Goal: Information Seeking & Learning: Learn about a topic

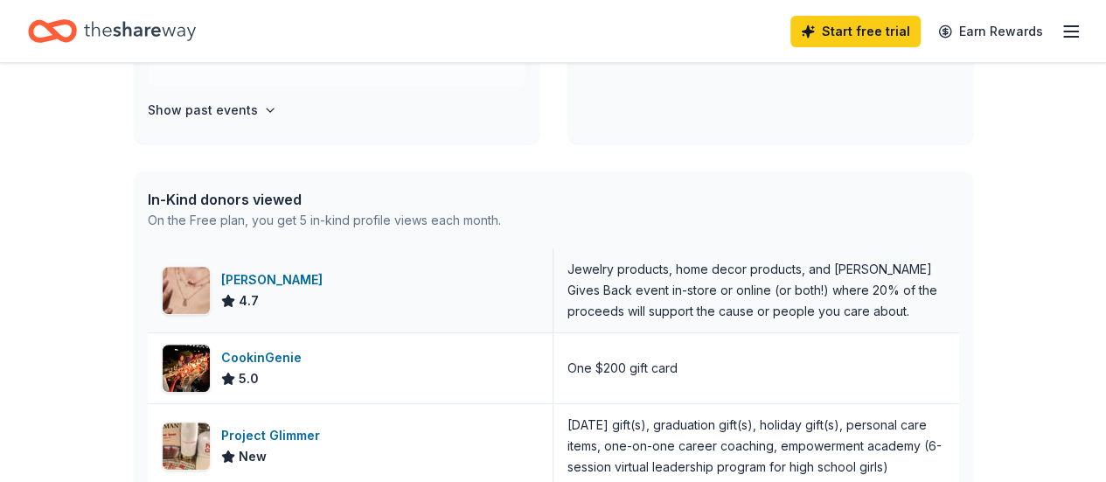
scroll to position [350, 0]
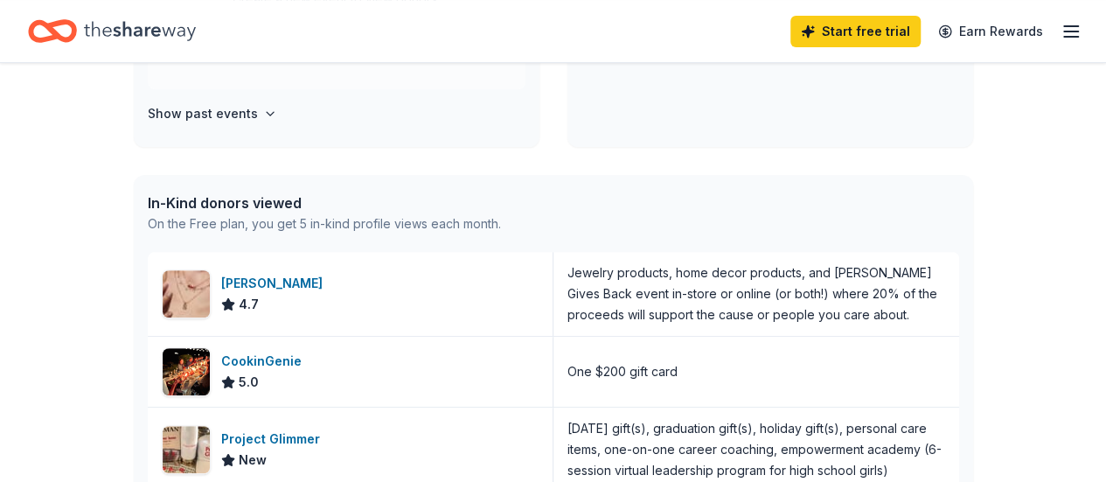
click at [129, 36] on icon "Home" at bounding box center [140, 31] width 112 height 36
click at [77, 31] on icon "Home" at bounding box center [52, 30] width 49 height 41
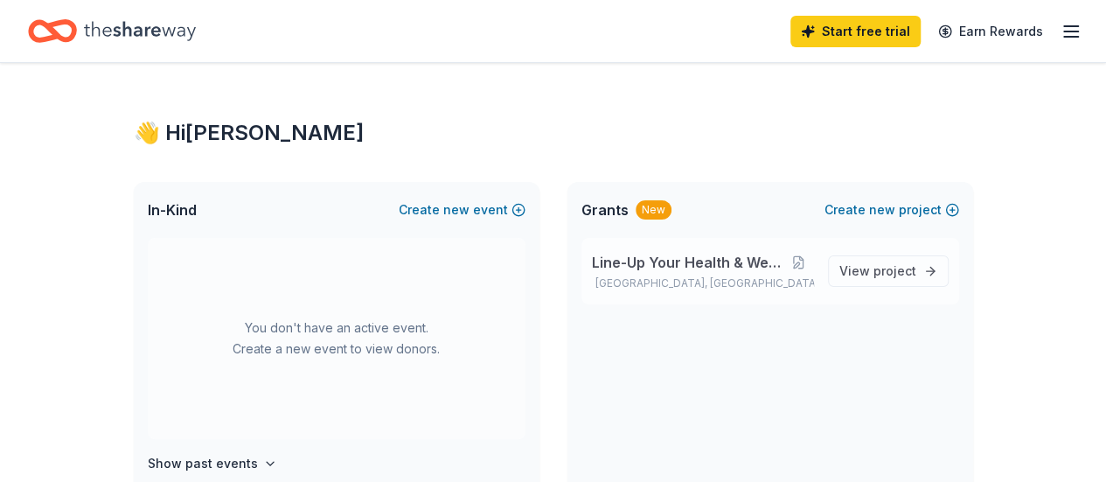
click at [677, 279] on p "[GEOGRAPHIC_DATA], [GEOGRAPHIC_DATA]" at bounding box center [703, 283] width 222 height 14
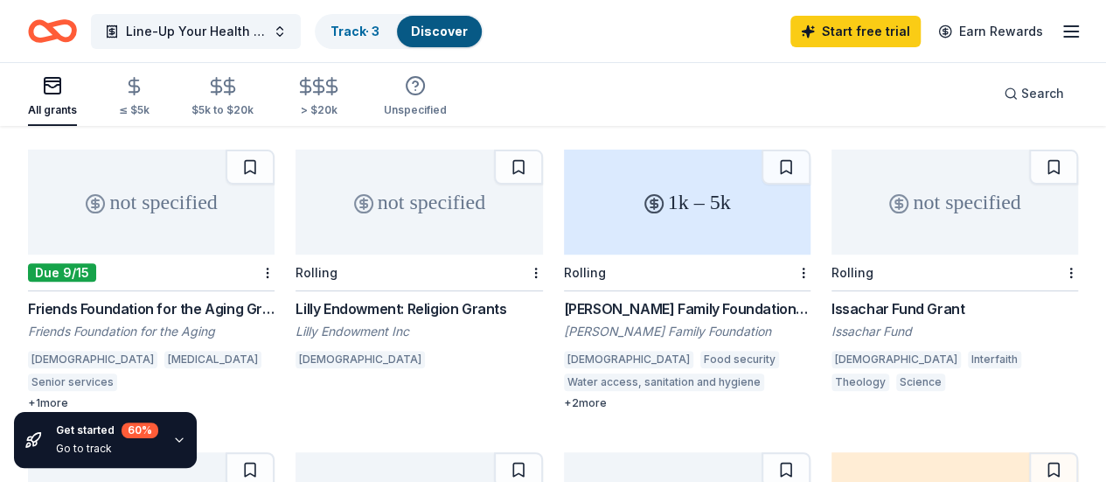
scroll to position [175, 0]
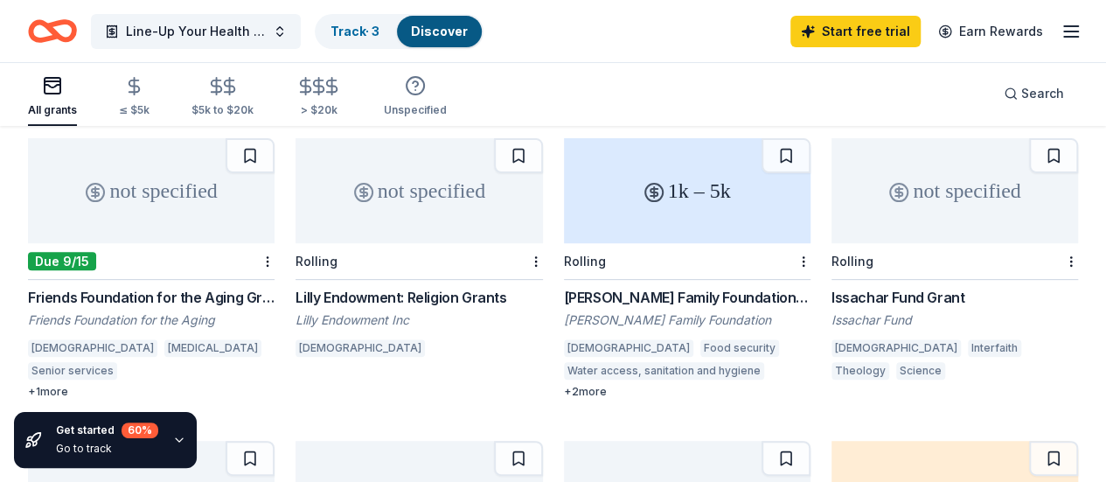
click at [831, 288] on div "Issachar Fund Grant" at bounding box center [954, 297] width 246 height 21
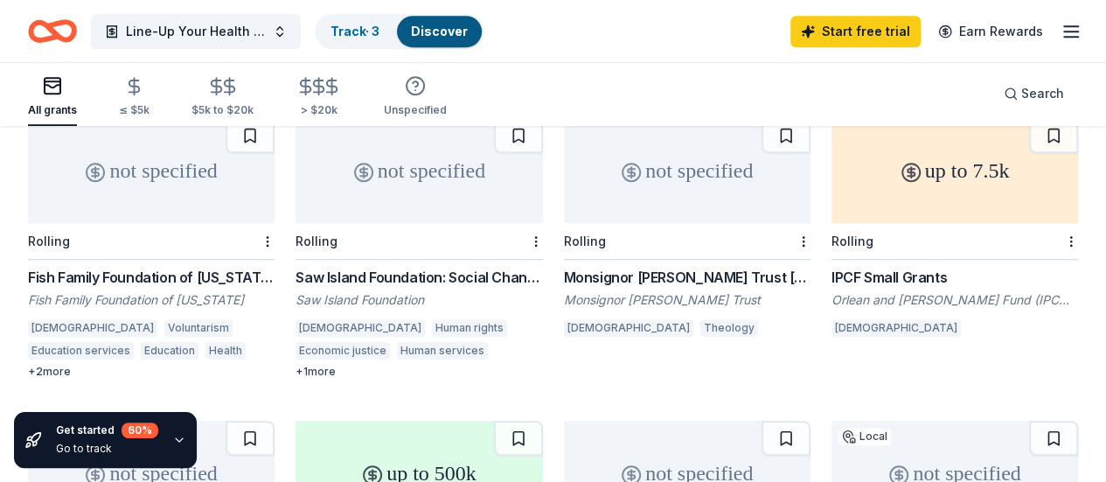
scroll to position [524, 0]
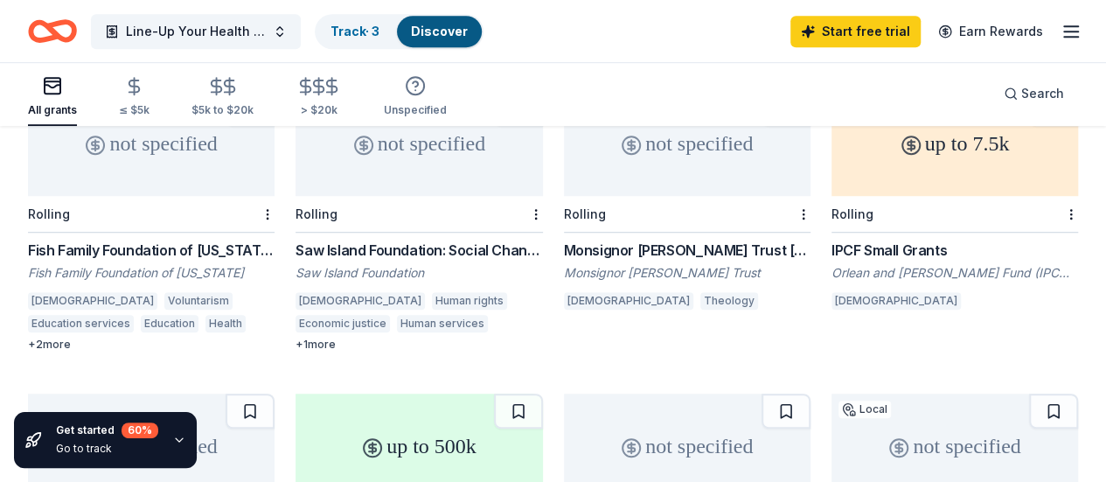
click at [831, 244] on div "IPCF Small Grants" at bounding box center [954, 250] width 246 height 21
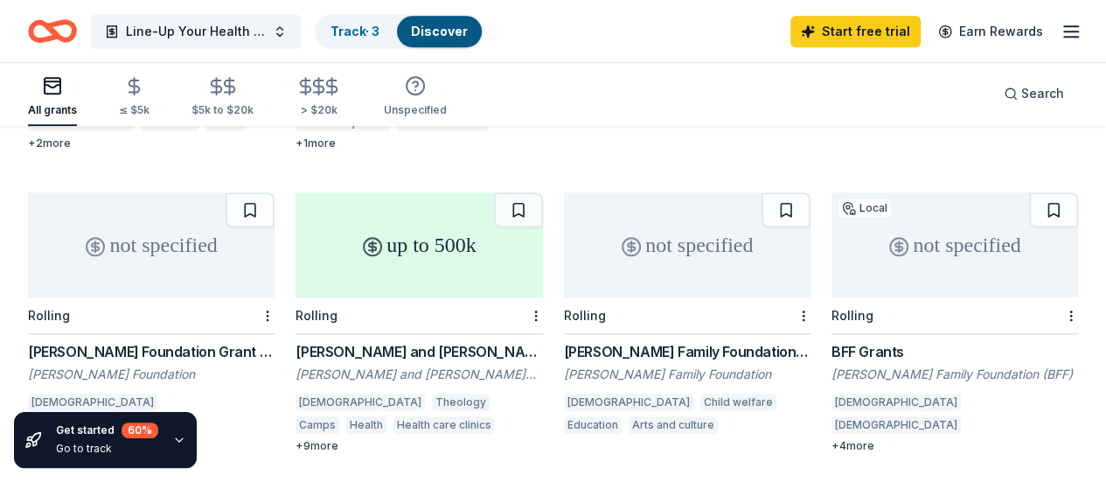
scroll to position [787, 0]
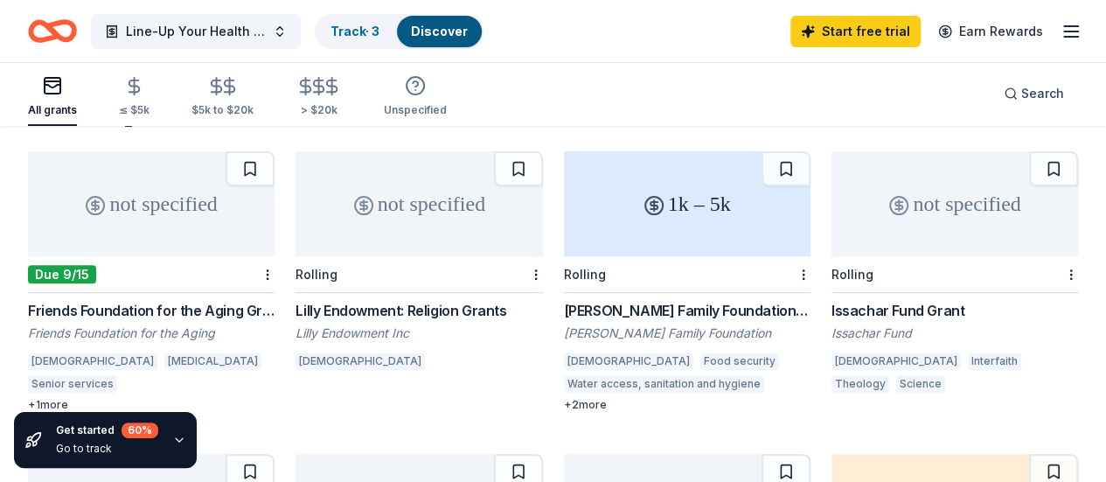
scroll to position [0, 0]
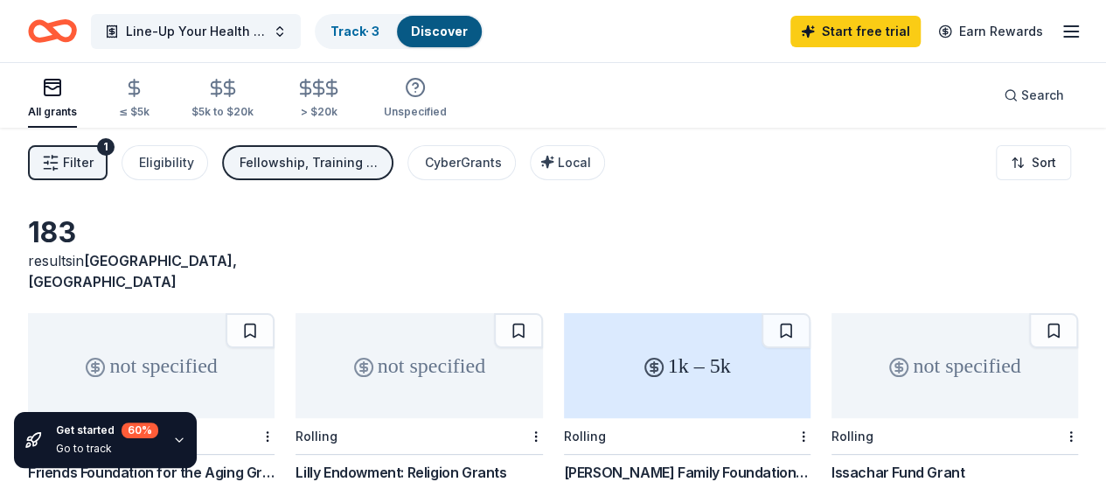
click at [58, 35] on icon "Home" at bounding box center [52, 30] width 49 height 41
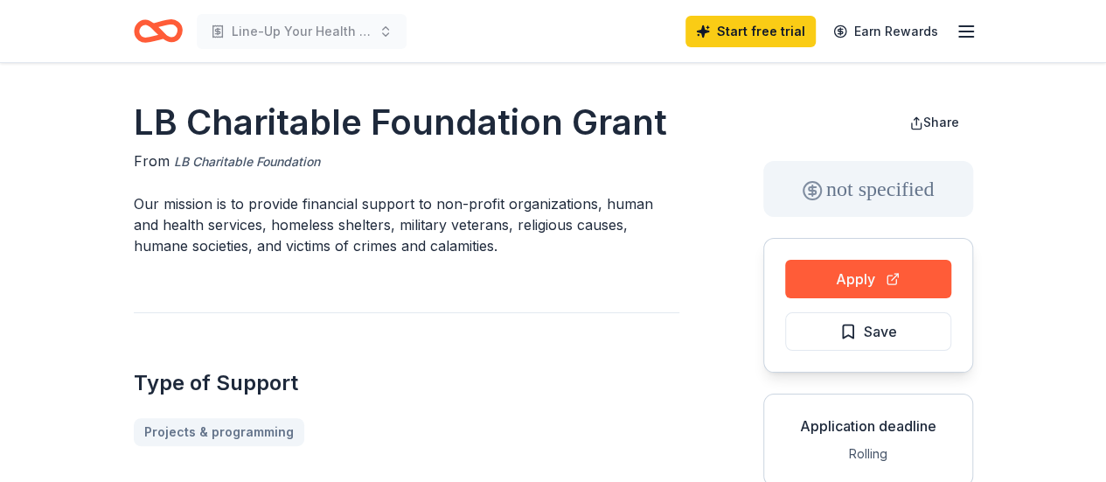
click at [299, 162] on link "LB Charitable Foundation" at bounding box center [247, 161] width 146 height 21
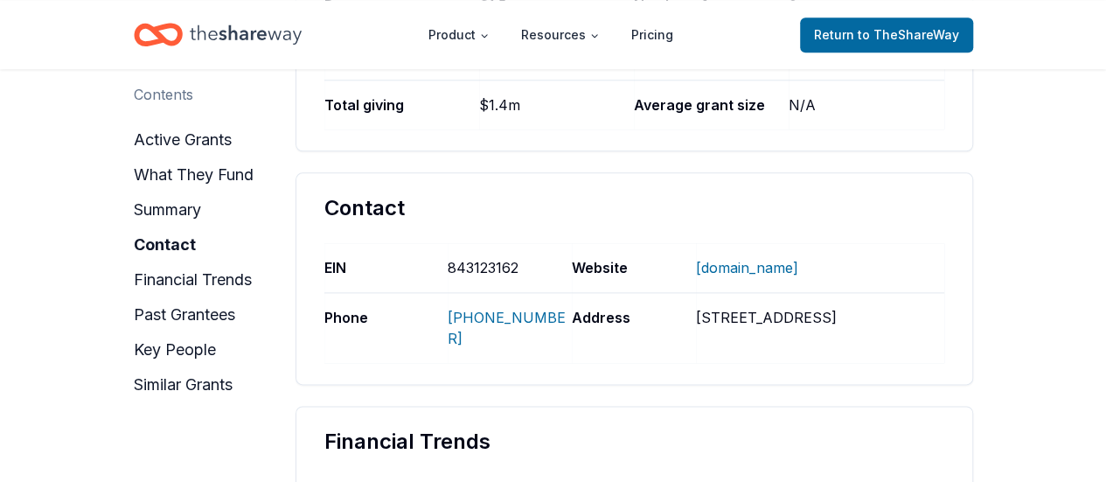
scroll to position [962, 0]
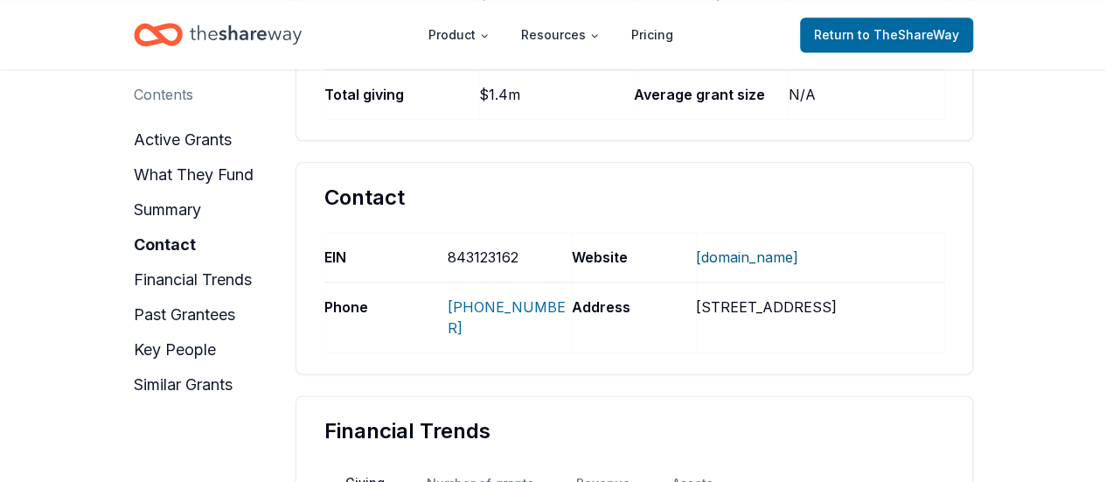
click at [798, 253] on link "lbcharitablefoundation.org" at bounding box center [747, 256] width 102 height 45
click at [176, 314] on button "past grantees" at bounding box center [184, 315] width 101 height 28
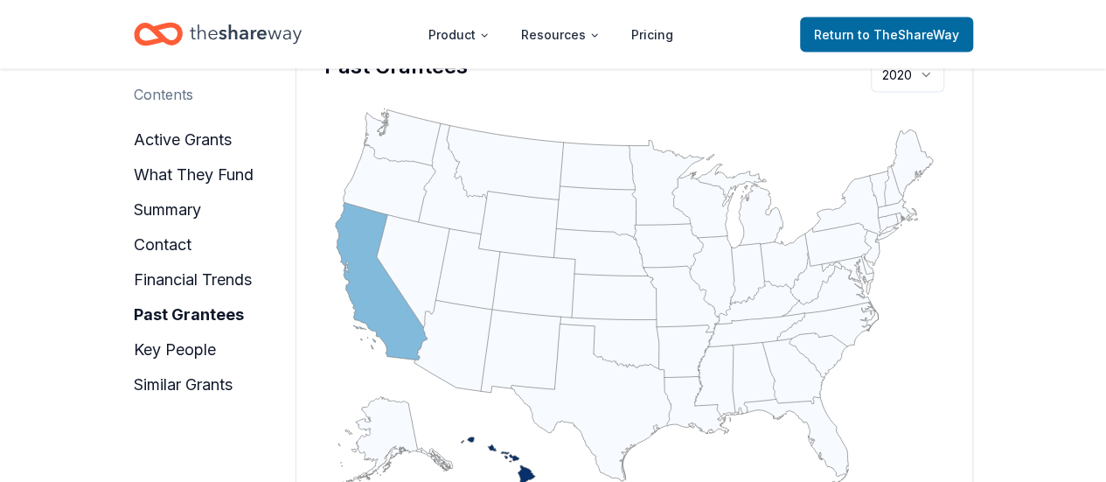
scroll to position [1871, 0]
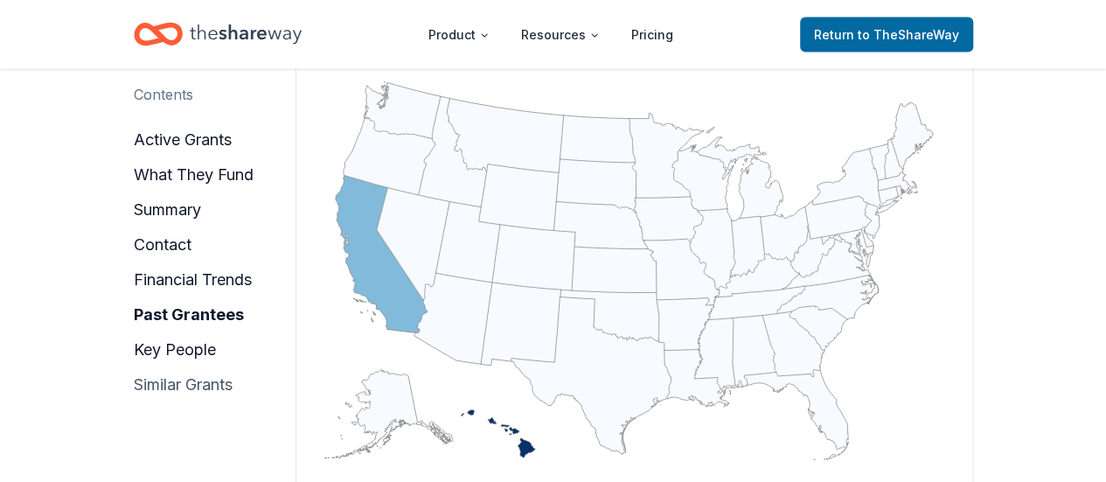
click at [204, 382] on button "similar grants" at bounding box center [183, 385] width 99 height 28
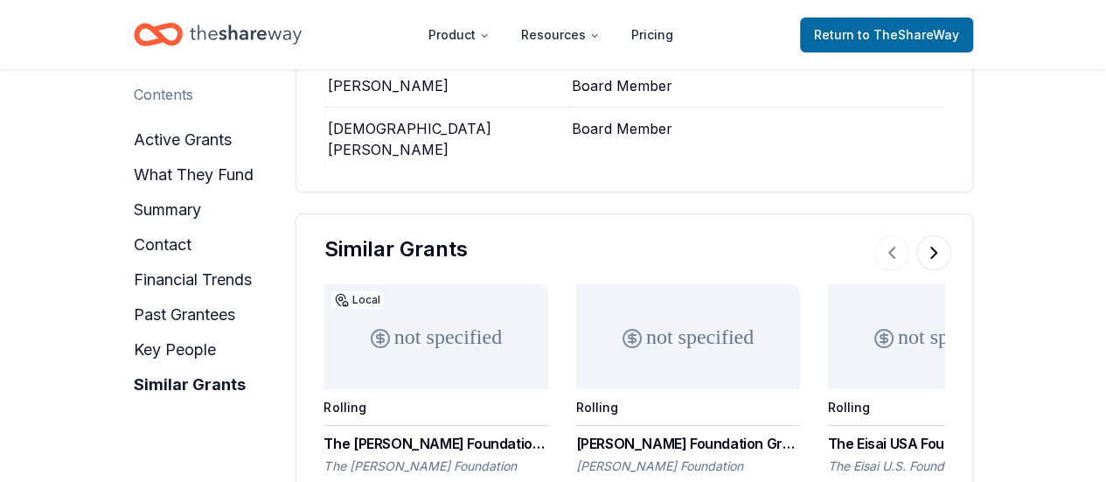
scroll to position [3429, 0]
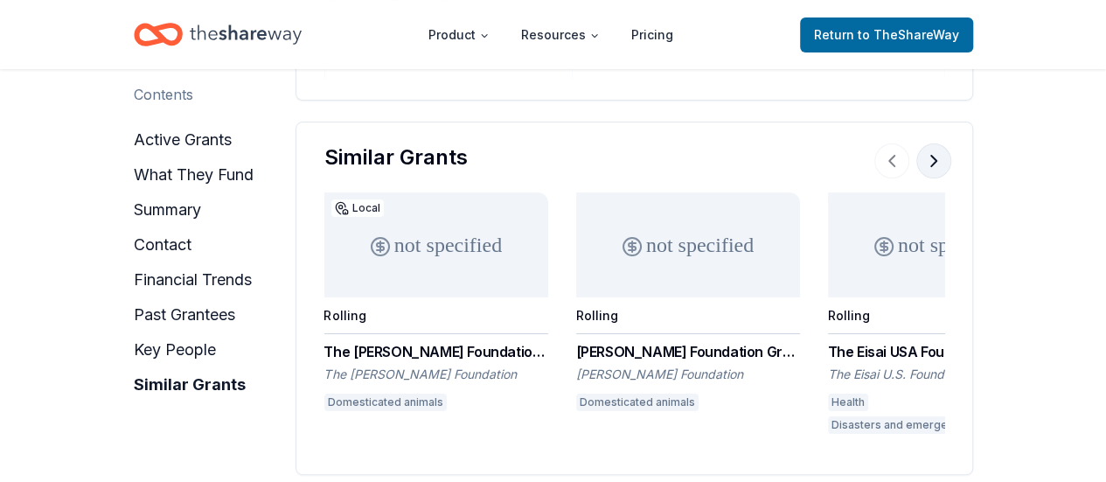
click at [928, 143] on button at bounding box center [933, 160] width 35 height 35
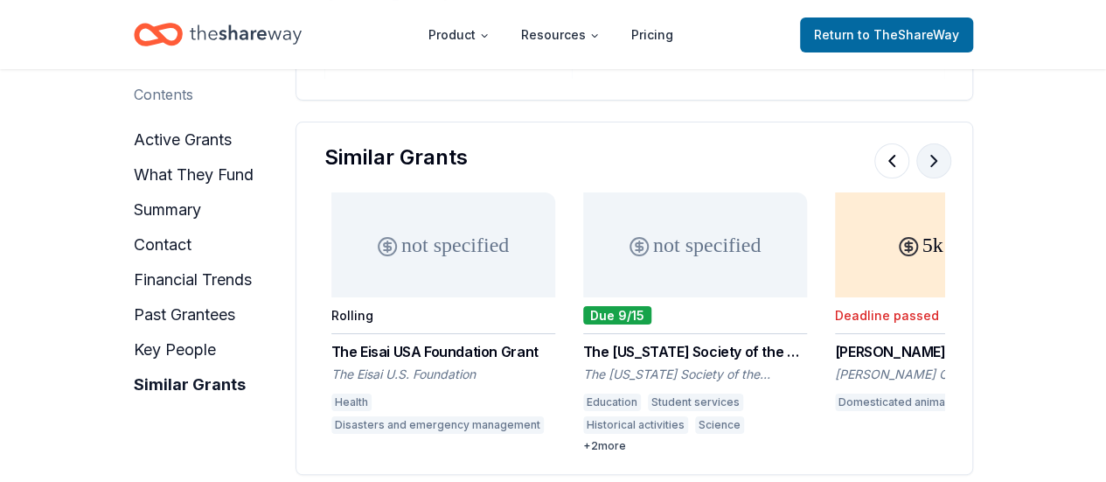
scroll to position [0, 503]
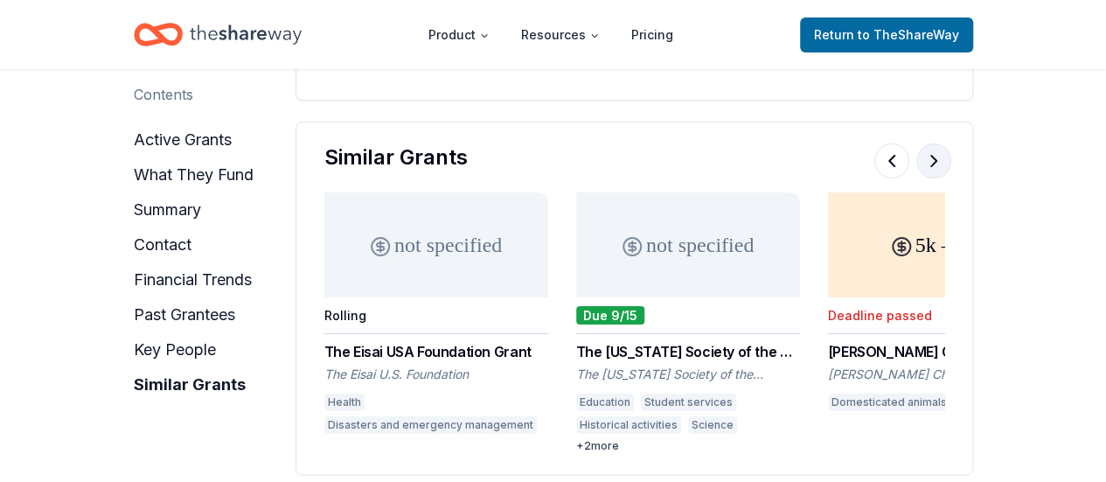
click at [928, 143] on button at bounding box center [933, 160] width 35 height 35
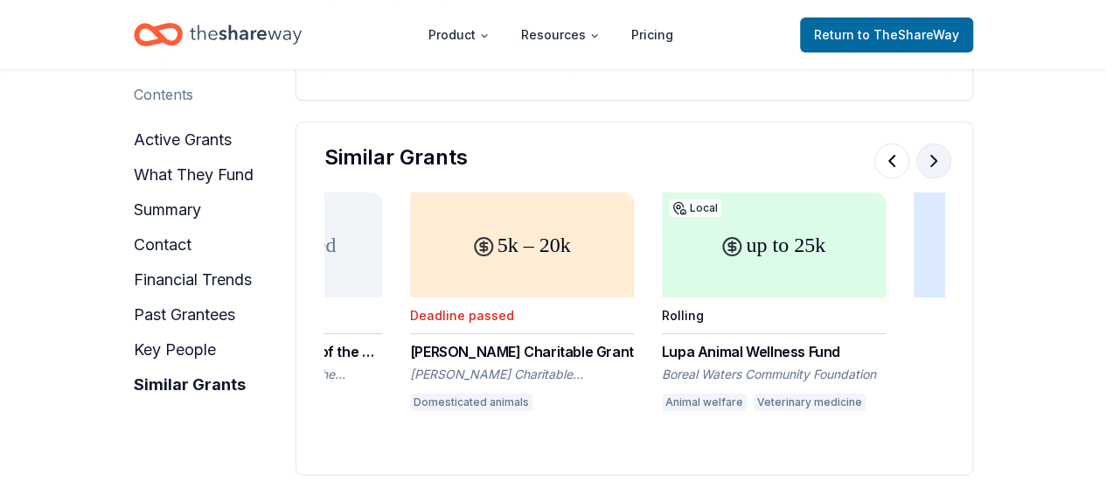
scroll to position [0, 1007]
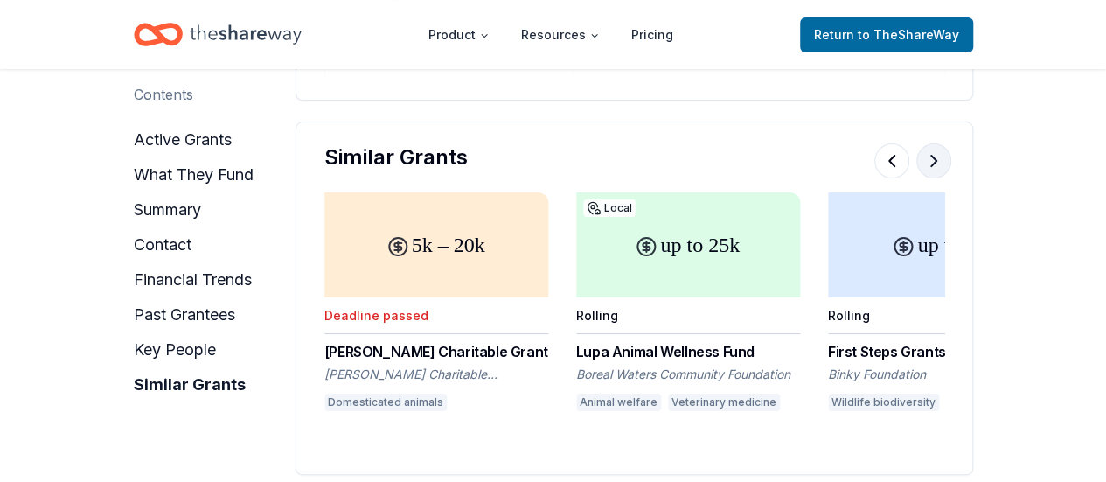
click at [928, 143] on button at bounding box center [933, 160] width 35 height 35
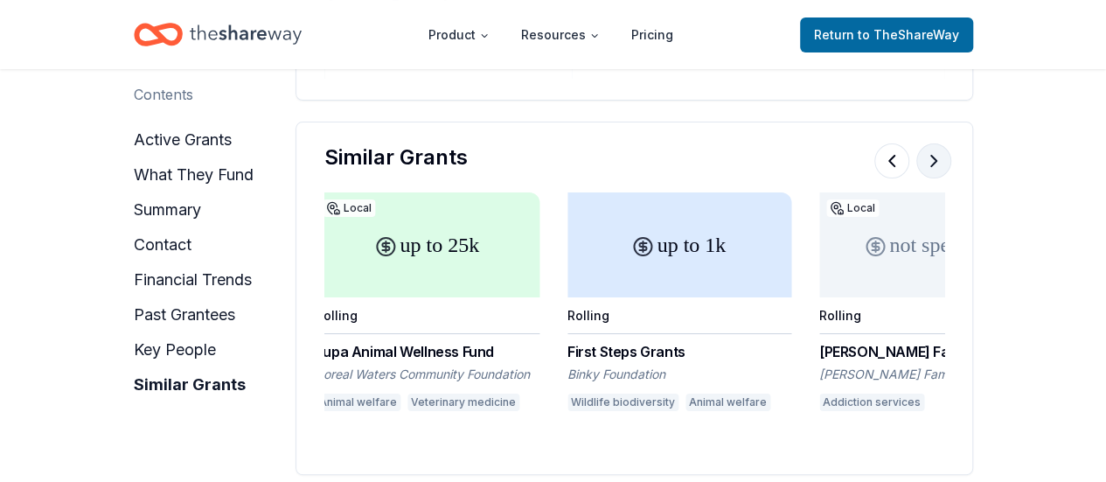
scroll to position [0, 1510]
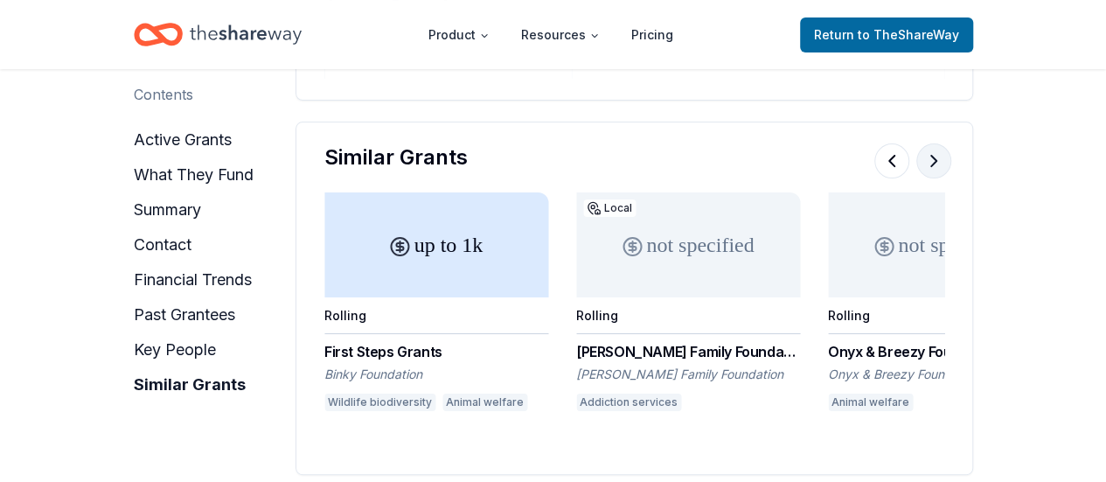
click at [928, 143] on button at bounding box center [933, 160] width 35 height 35
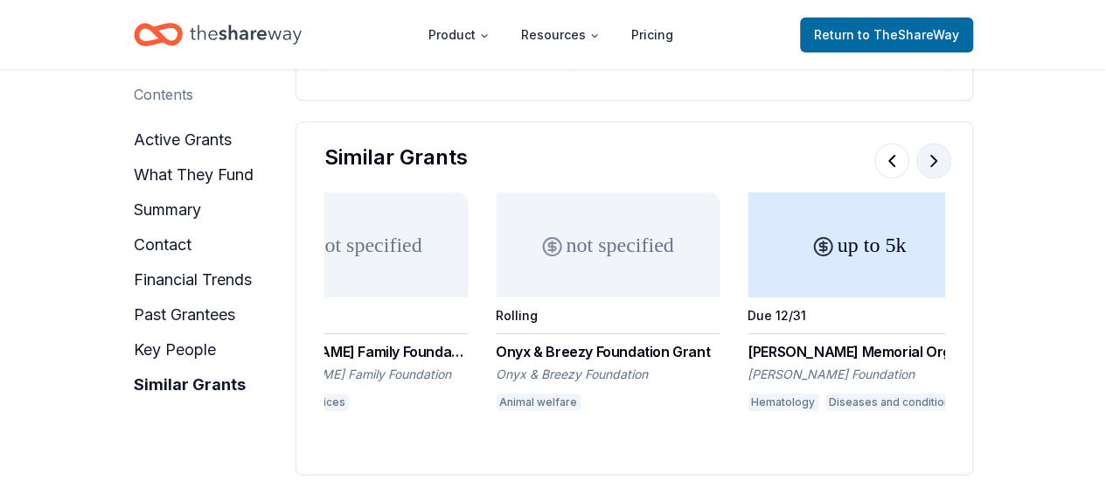
scroll to position [0, 1871]
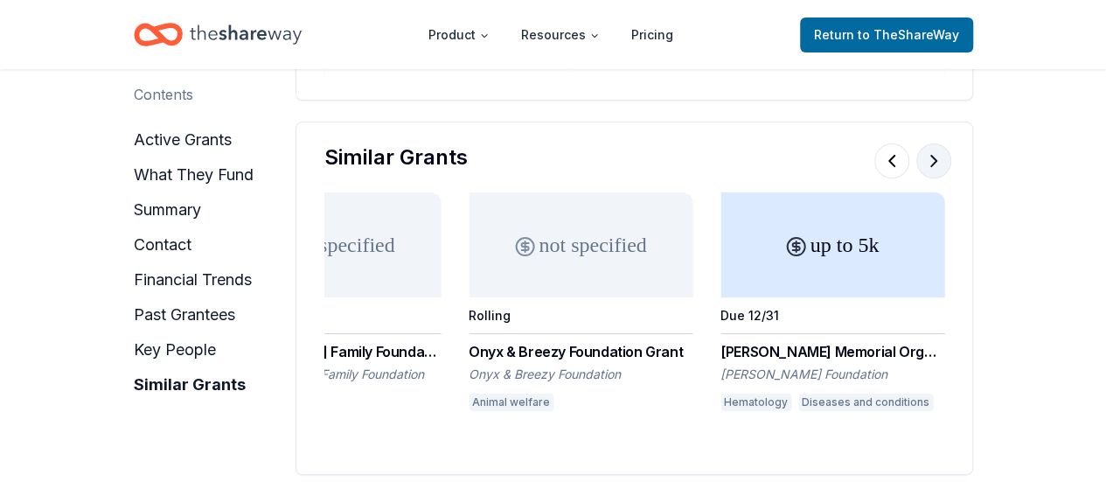
click at [932, 143] on button at bounding box center [933, 160] width 35 height 35
click at [926, 143] on button at bounding box center [933, 160] width 35 height 35
click at [885, 143] on button at bounding box center [891, 160] width 35 height 35
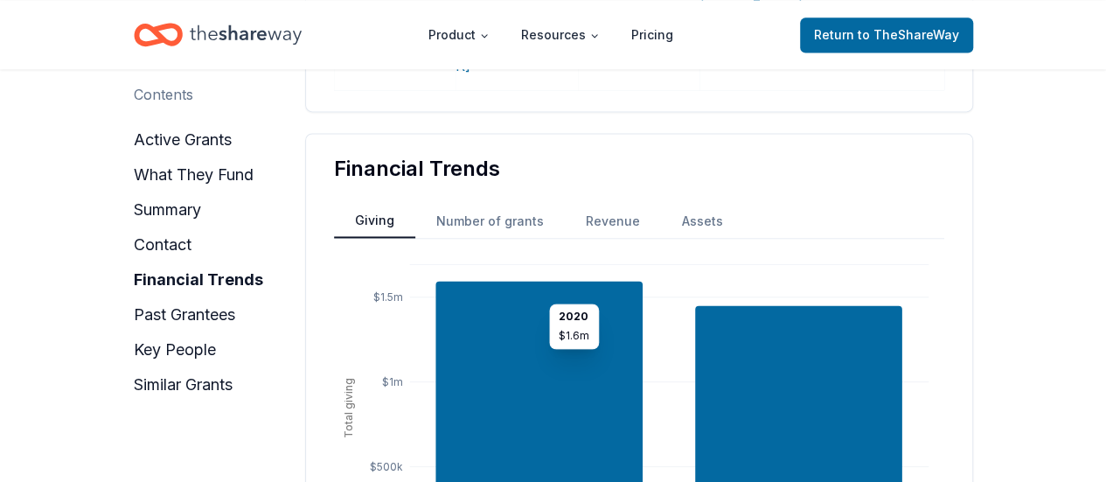
scroll to position [1049, 0]
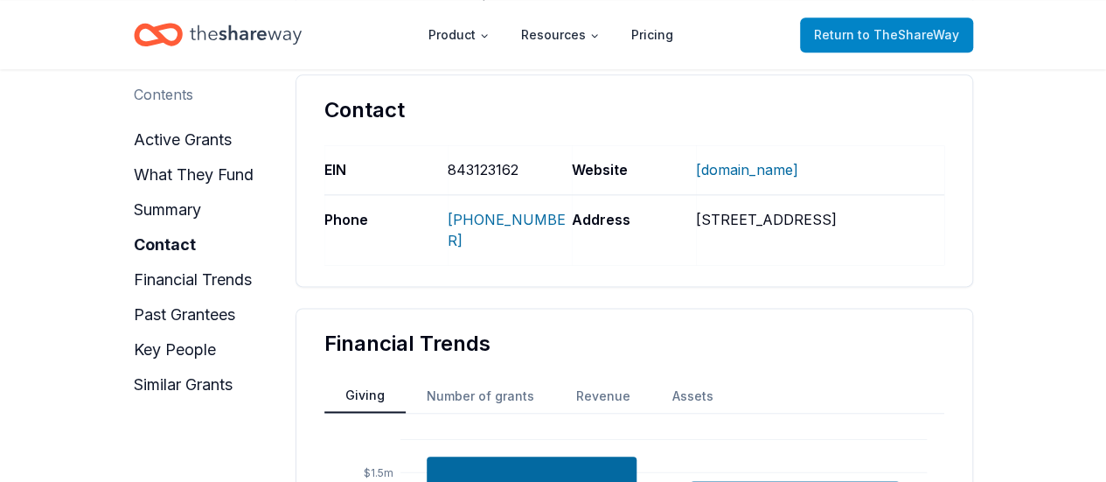
click at [820, 33] on span "Return to TheShareWay" at bounding box center [886, 34] width 145 height 21
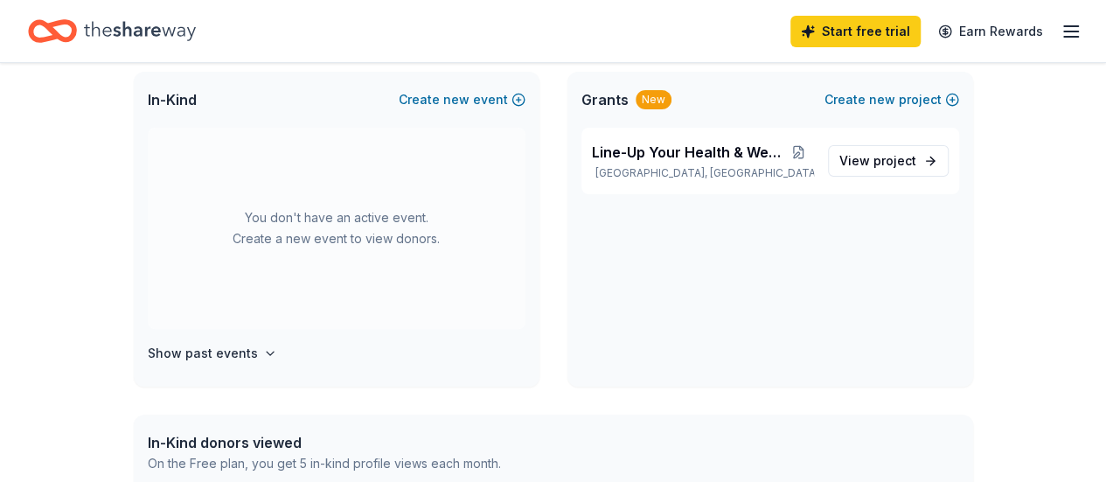
scroll to position [87, 0]
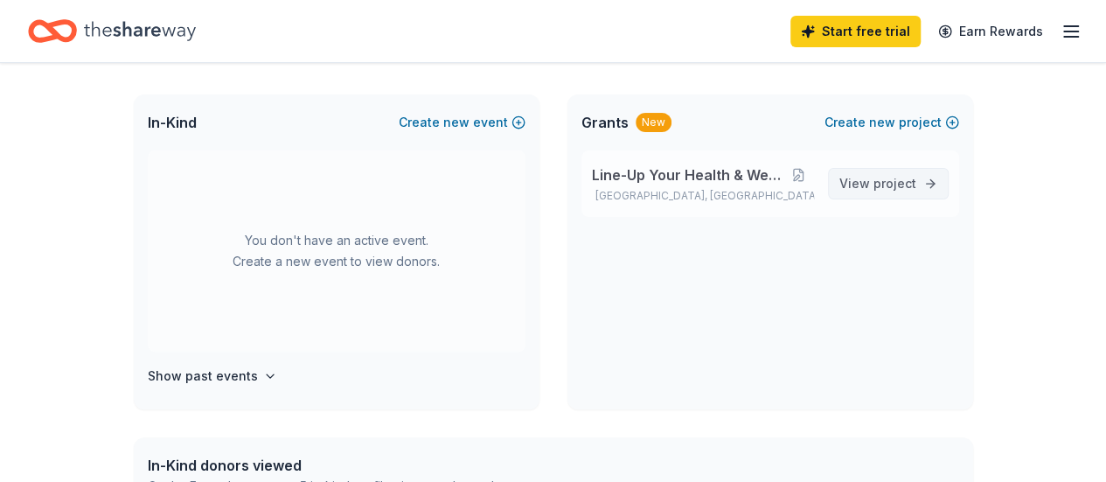
click at [855, 178] on span "View project" at bounding box center [877, 183] width 77 height 21
